Goal: Task Accomplishment & Management: Complete application form

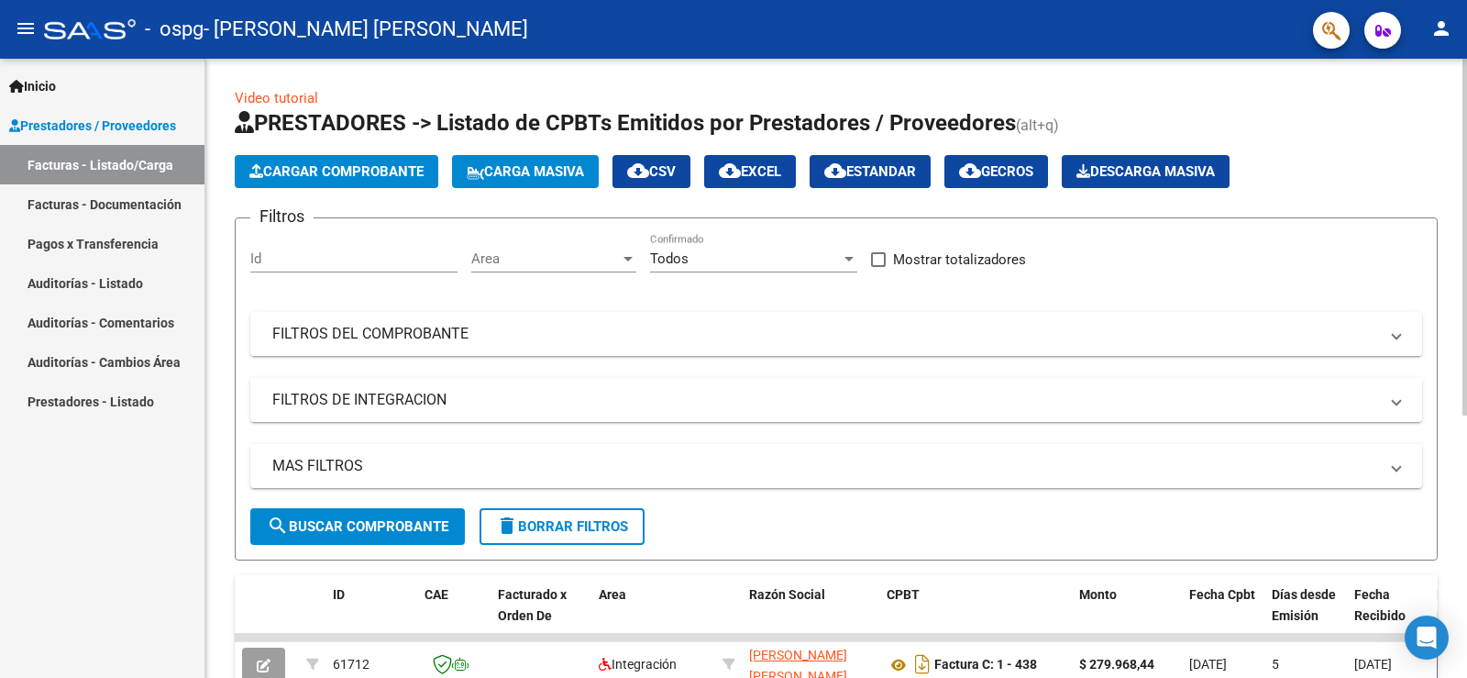
click at [344, 174] on span "Cargar Comprobante" at bounding box center [336, 171] width 174 height 17
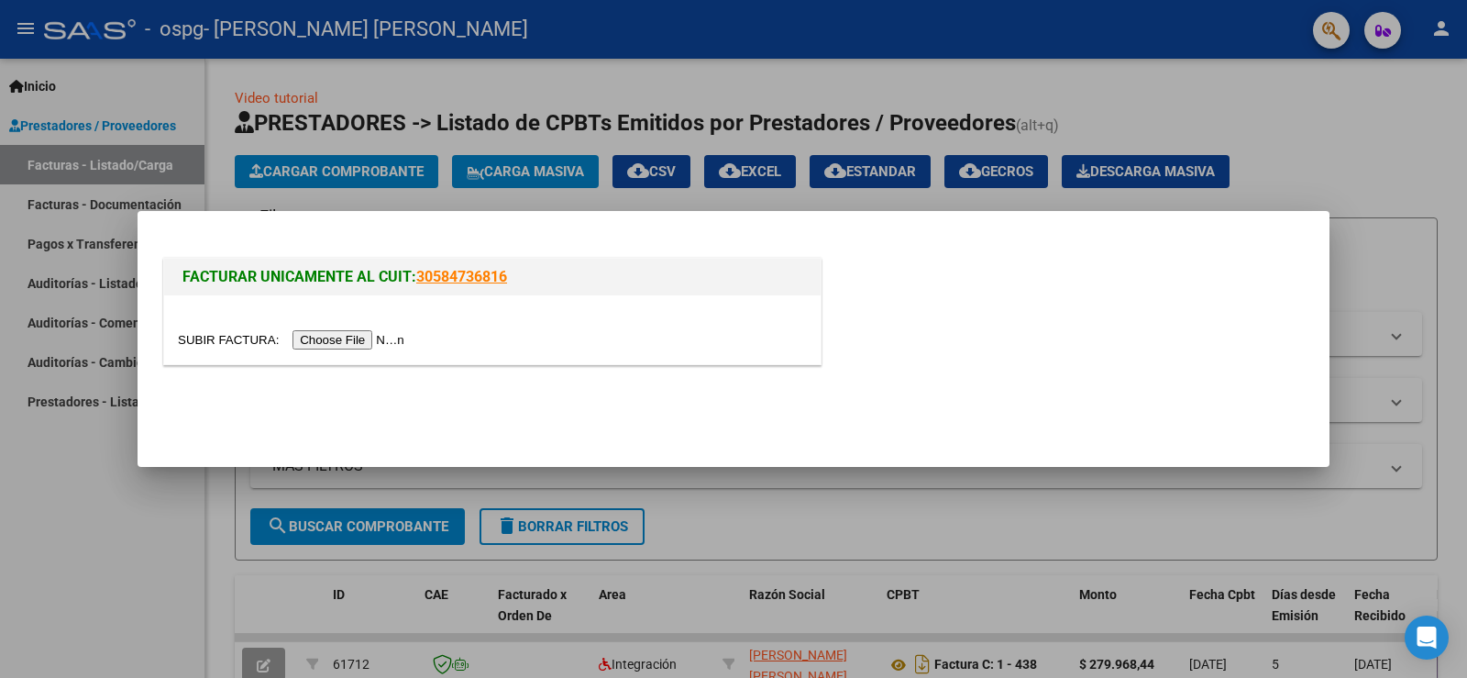
click at [1344, 206] on div at bounding box center [733, 339] width 1467 height 678
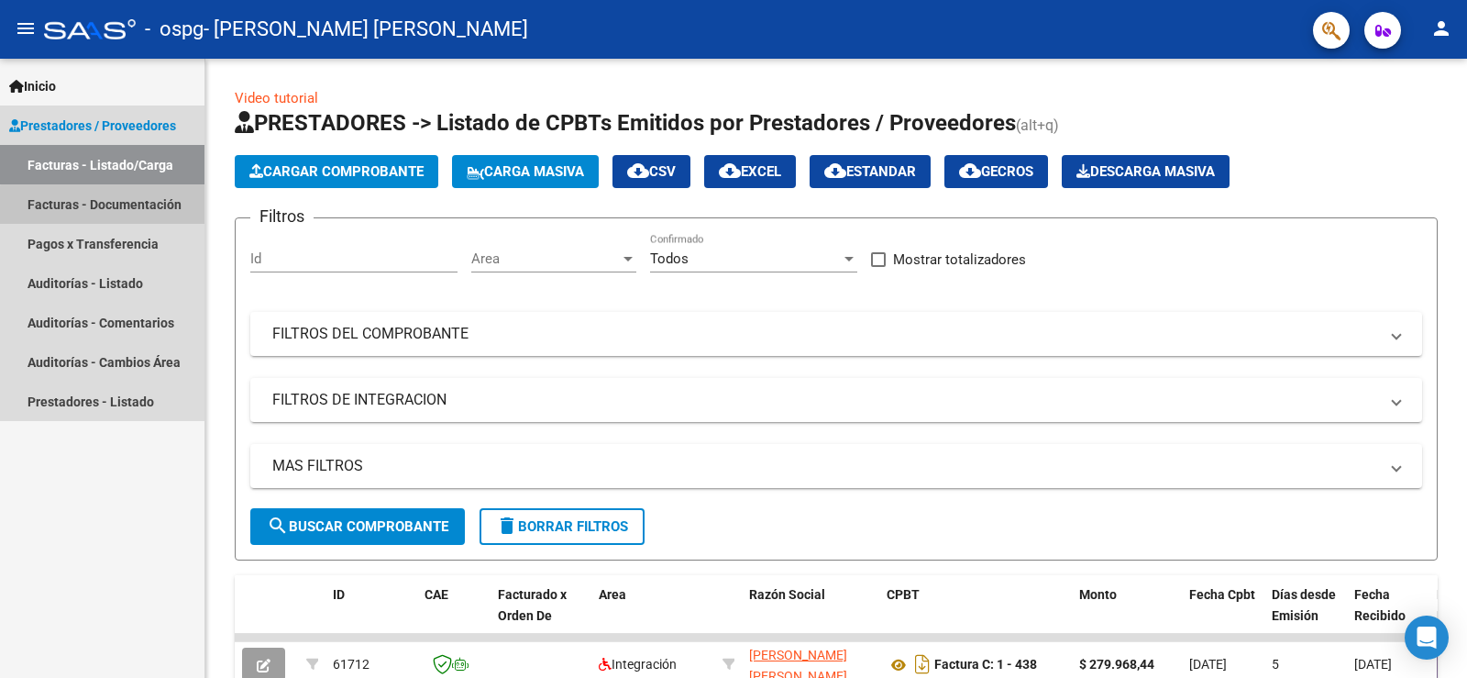
click at [108, 205] on link "Facturas - Documentación" at bounding box center [102, 203] width 205 height 39
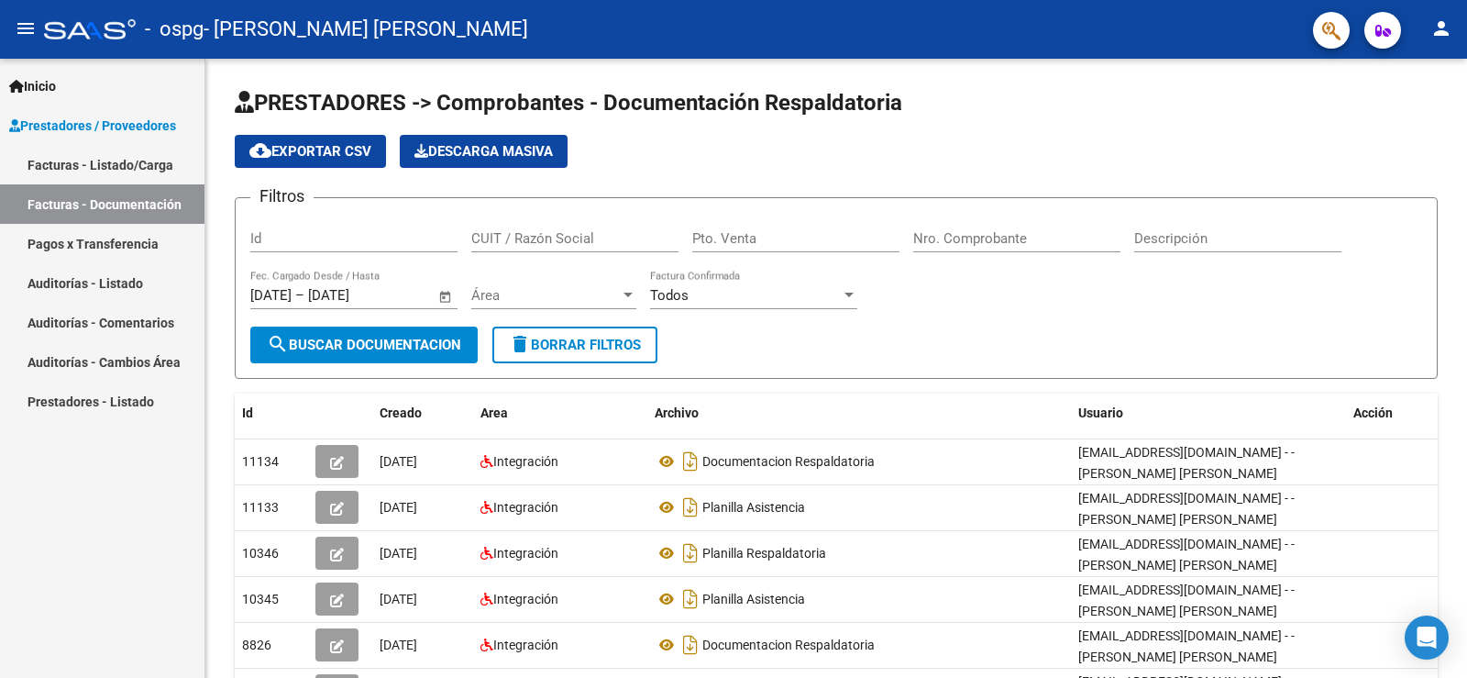
click at [61, 150] on link "Facturas - Listado/Carga" at bounding box center [102, 164] width 205 height 39
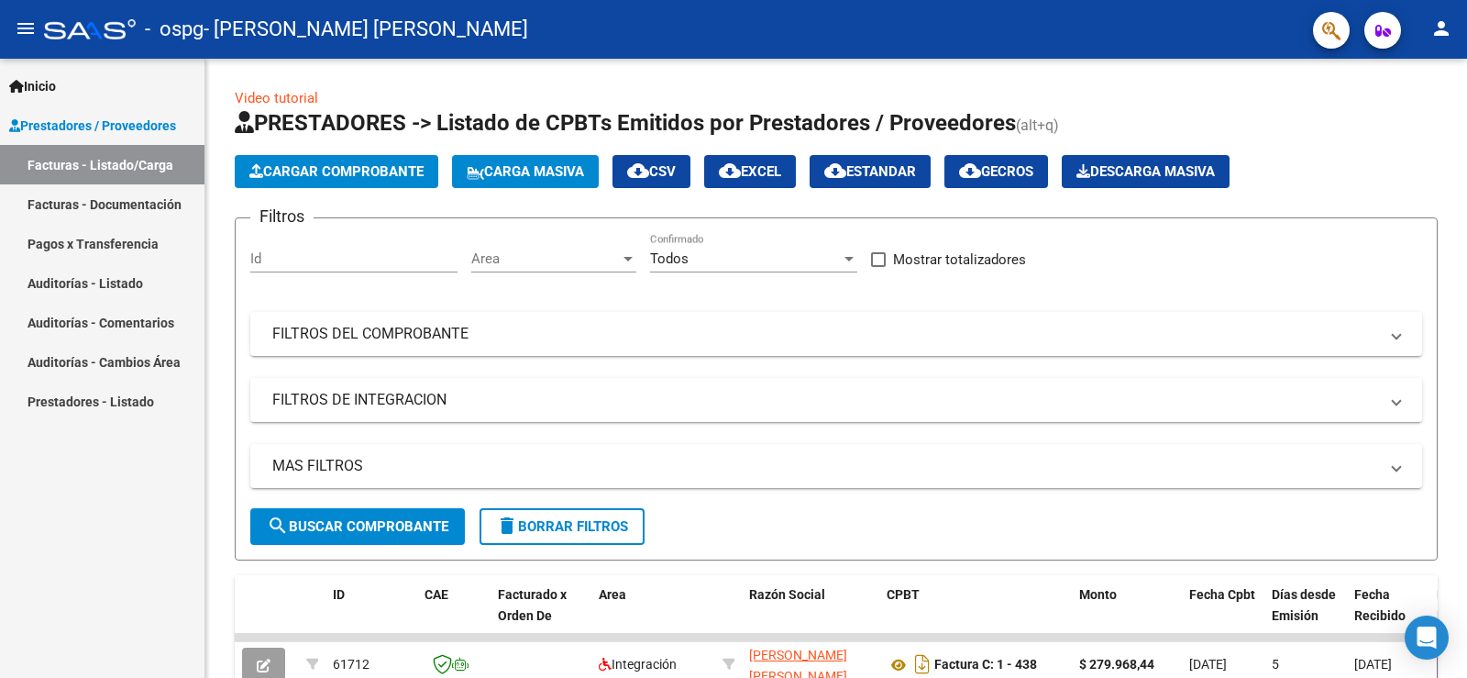
click at [127, 243] on link "Pagos x Transferencia" at bounding box center [102, 243] width 205 height 39
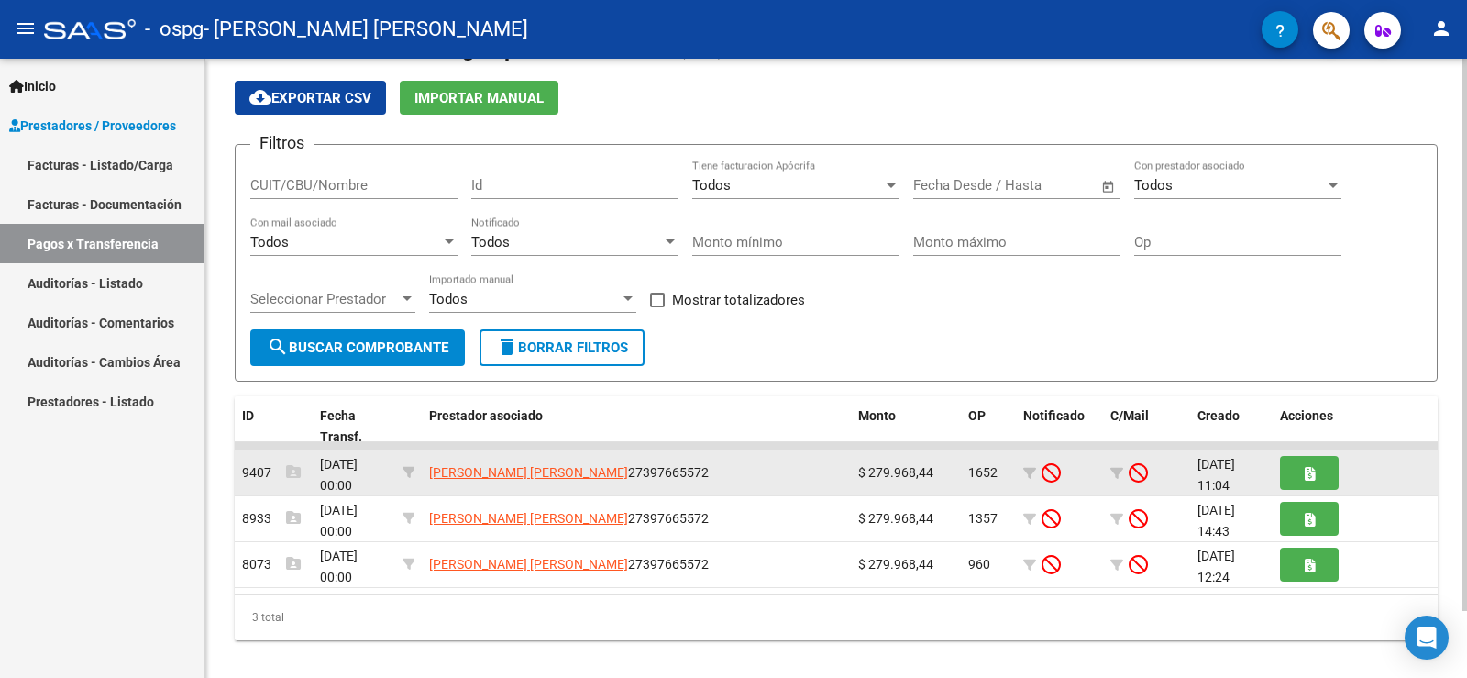
scroll to position [75, 0]
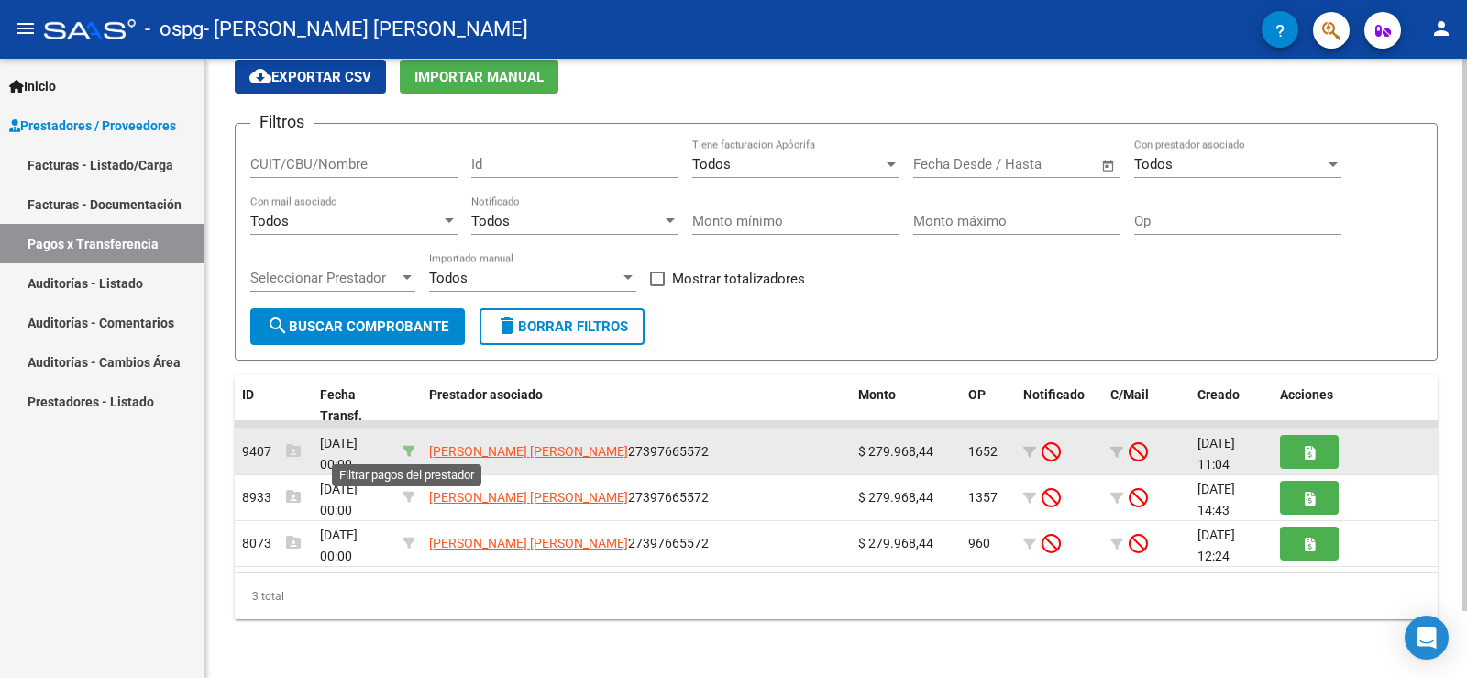
click at [408, 446] on icon at bounding box center [409, 451] width 13 height 13
type input "27397665572"
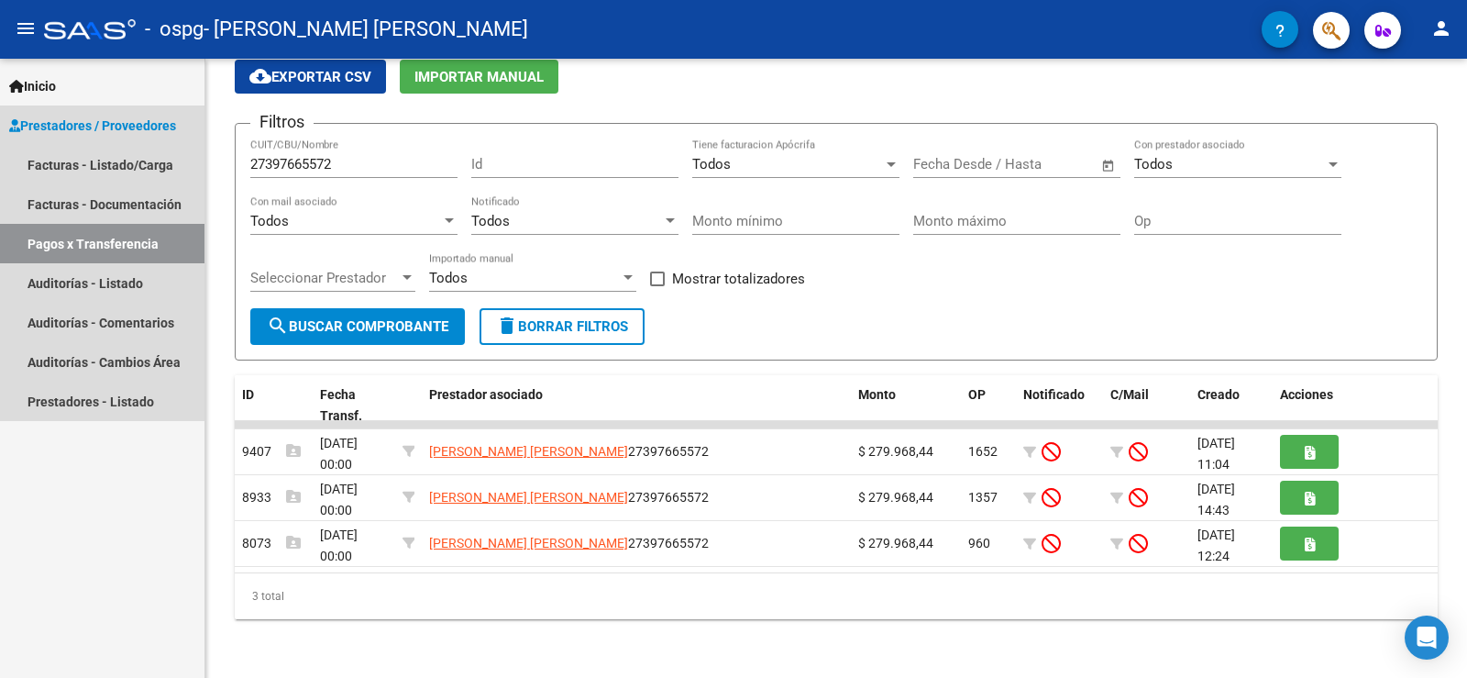
click at [134, 127] on span "Prestadores / Proveedores" at bounding box center [92, 126] width 167 height 20
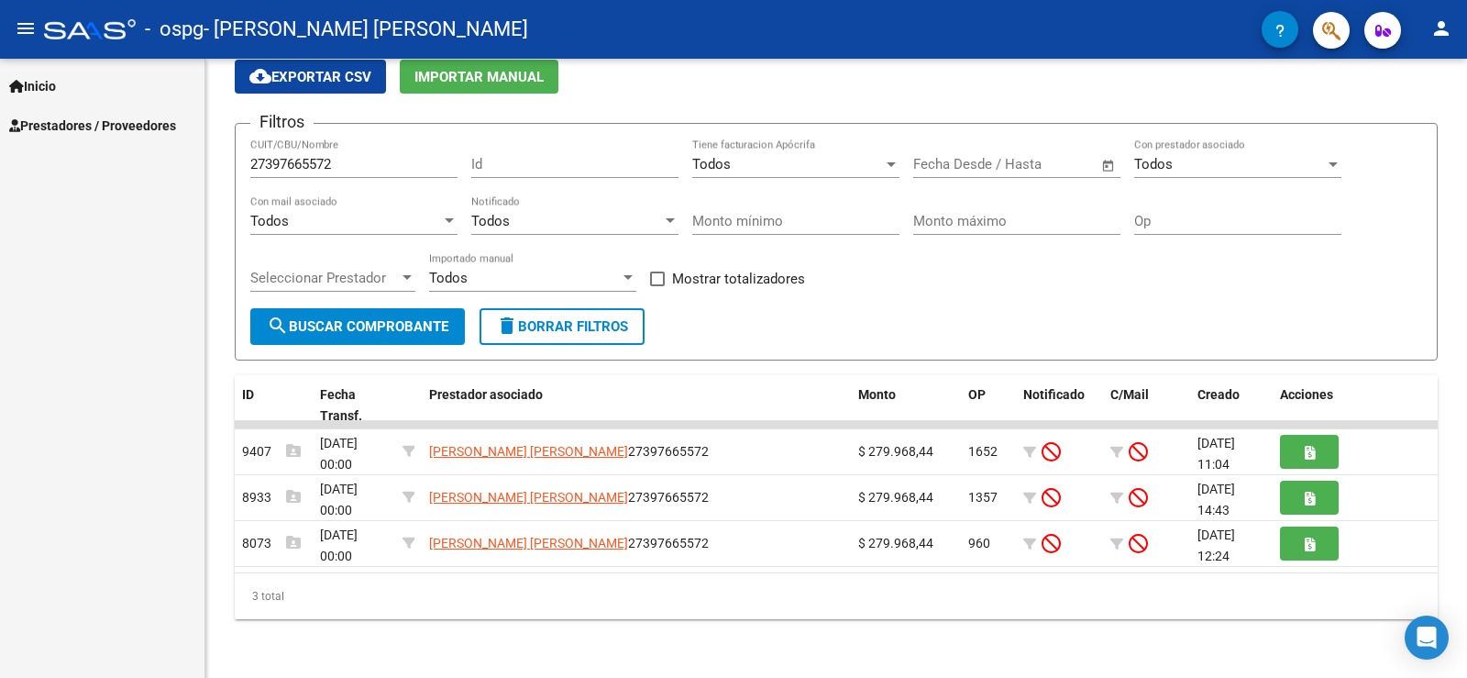
click at [138, 128] on span "Prestadores / Proveedores" at bounding box center [92, 126] width 167 height 20
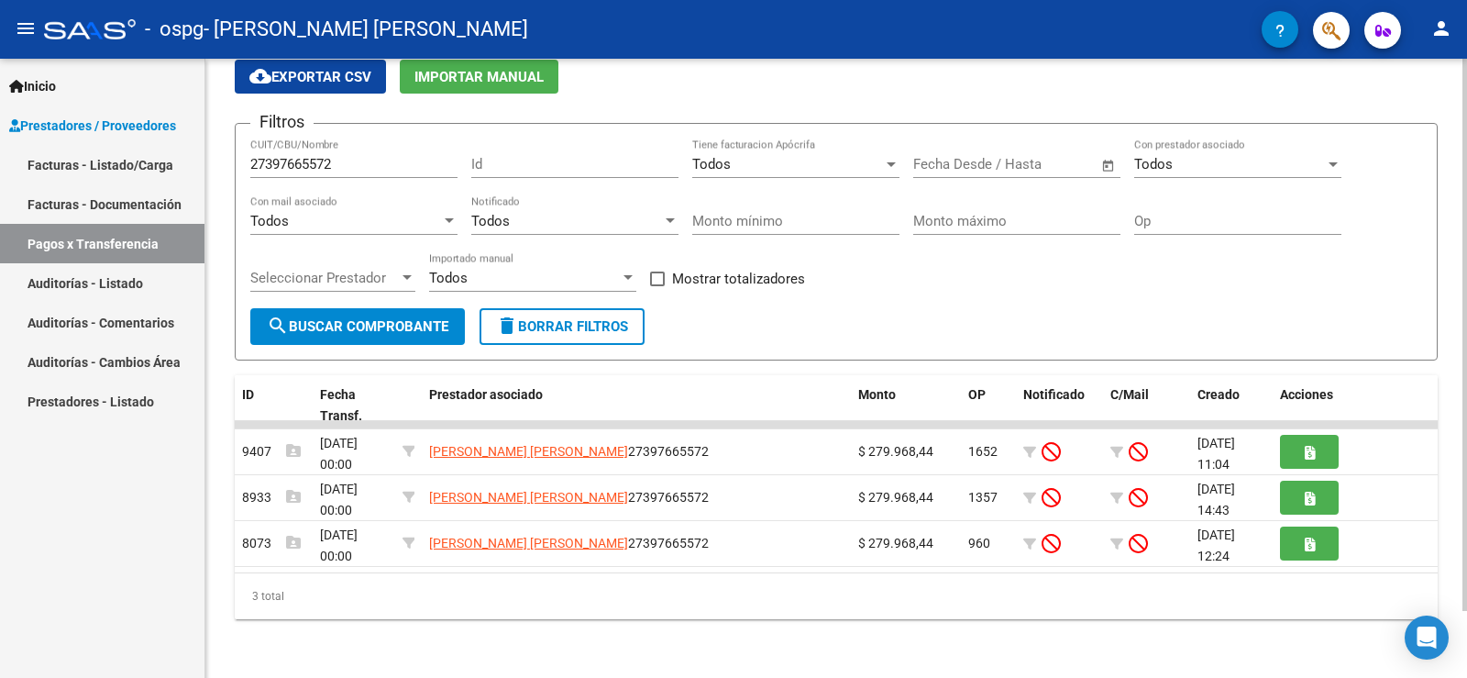
scroll to position [0, 0]
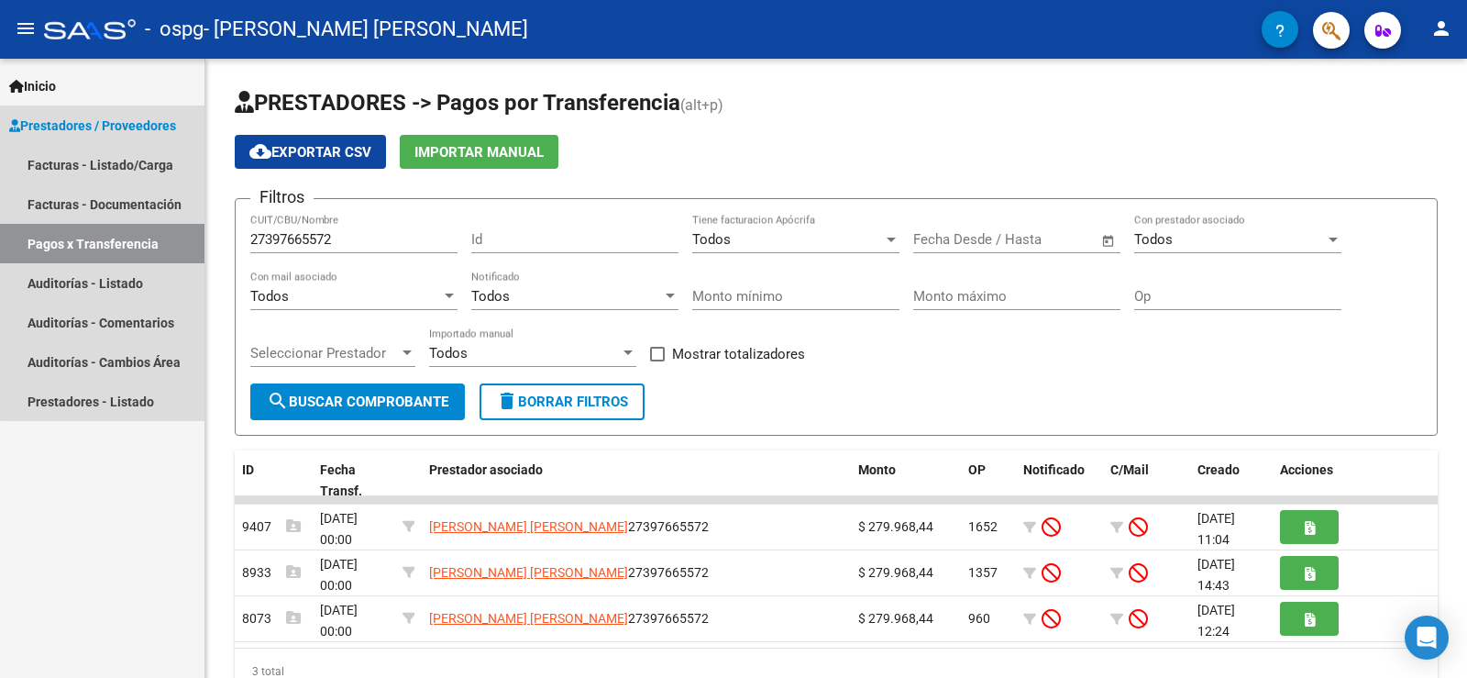
click at [136, 116] on span "Prestadores / Proveedores" at bounding box center [92, 126] width 167 height 20
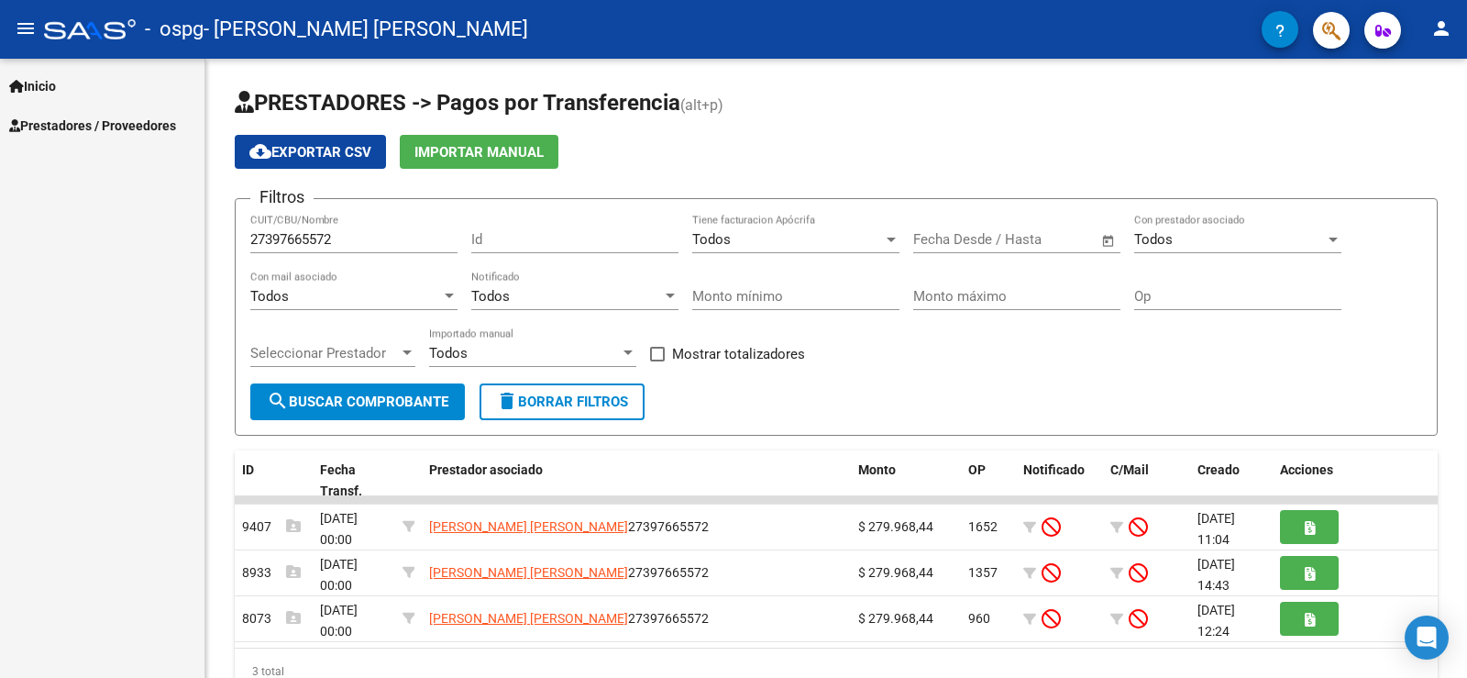
click at [157, 130] on span "Prestadores / Proveedores" at bounding box center [92, 126] width 167 height 20
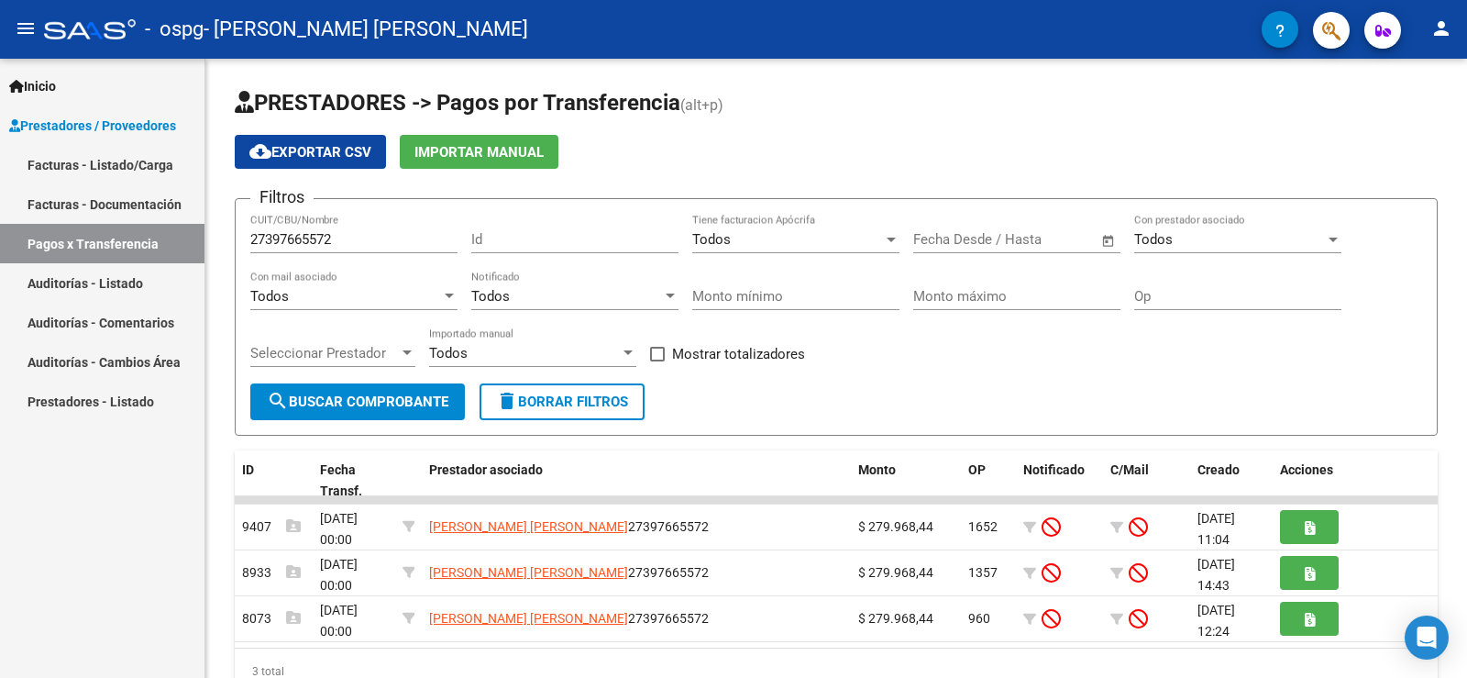
click at [115, 172] on link "Facturas - Listado/Carga" at bounding box center [102, 164] width 205 height 39
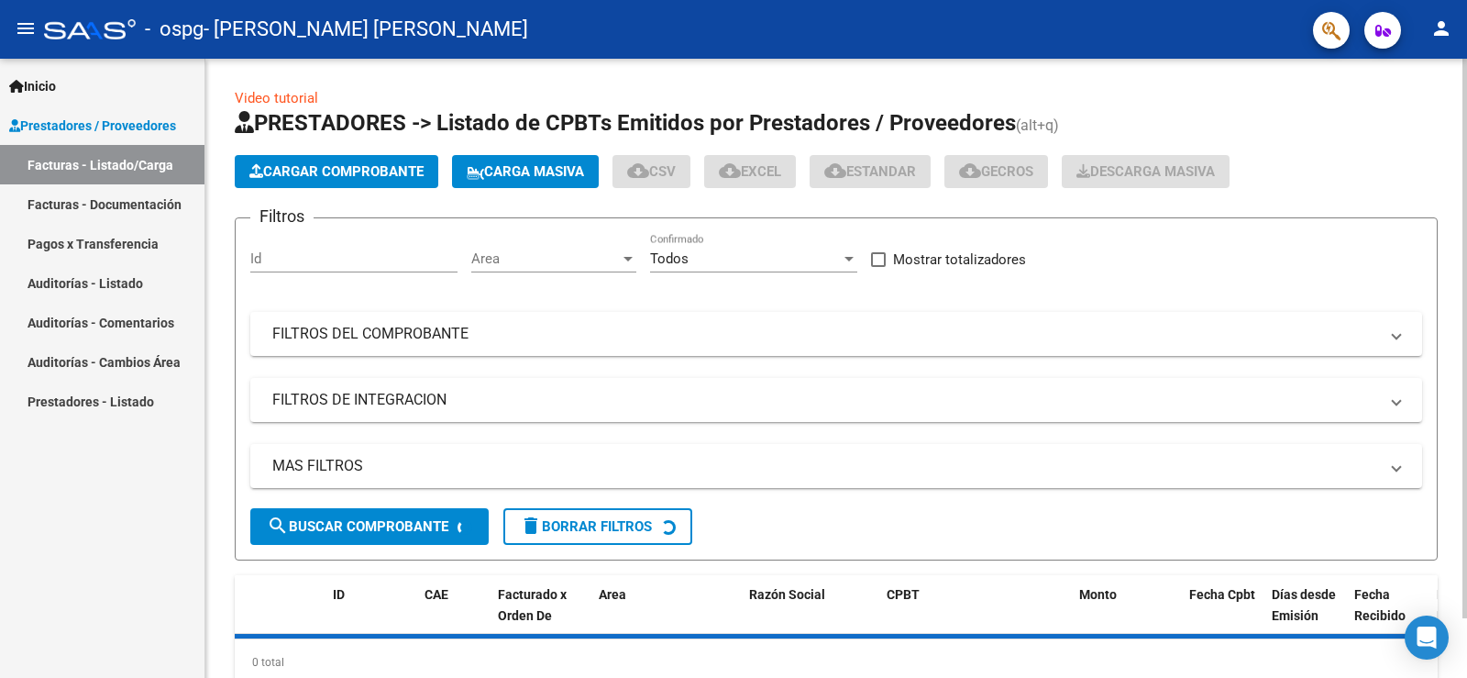
click at [288, 171] on span "Cargar Comprobante" at bounding box center [336, 171] width 174 height 17
